Goal: Communication & Community: Connect with others

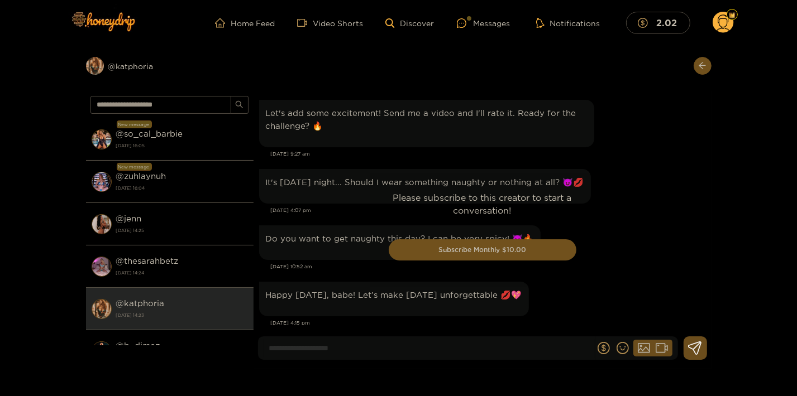
scroll to position [1378, 0]
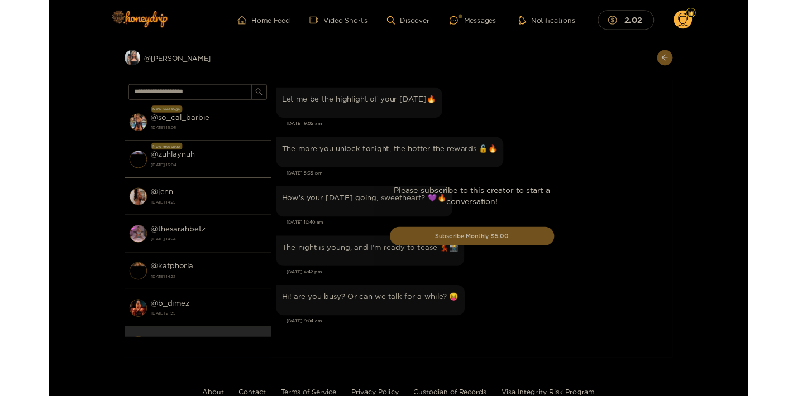
scroll to position [1157, 0]
